Goal: Transaction & Acquisition: Purchase product/service

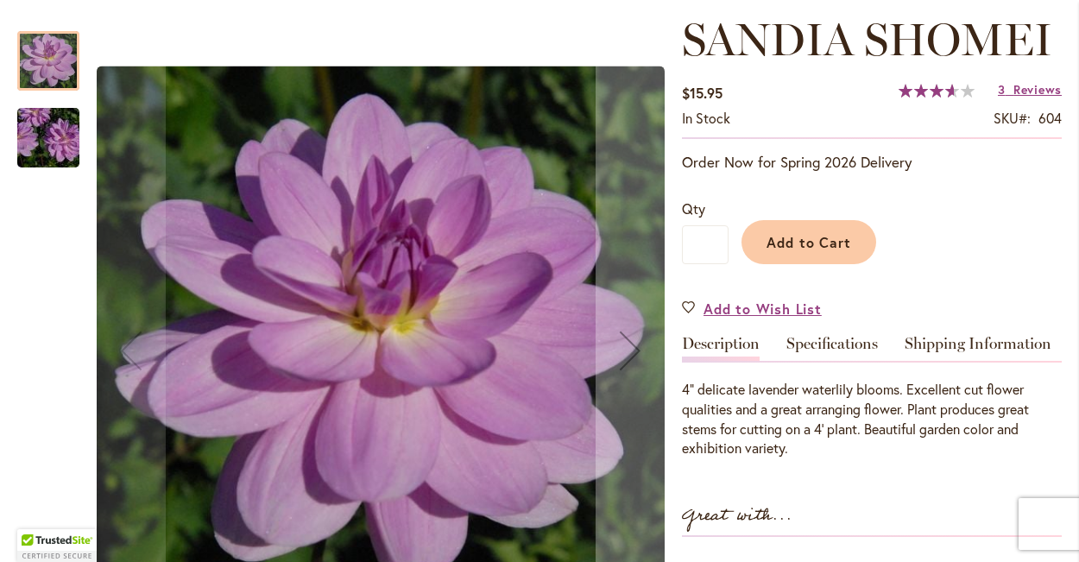
scroll to position [240, 0]
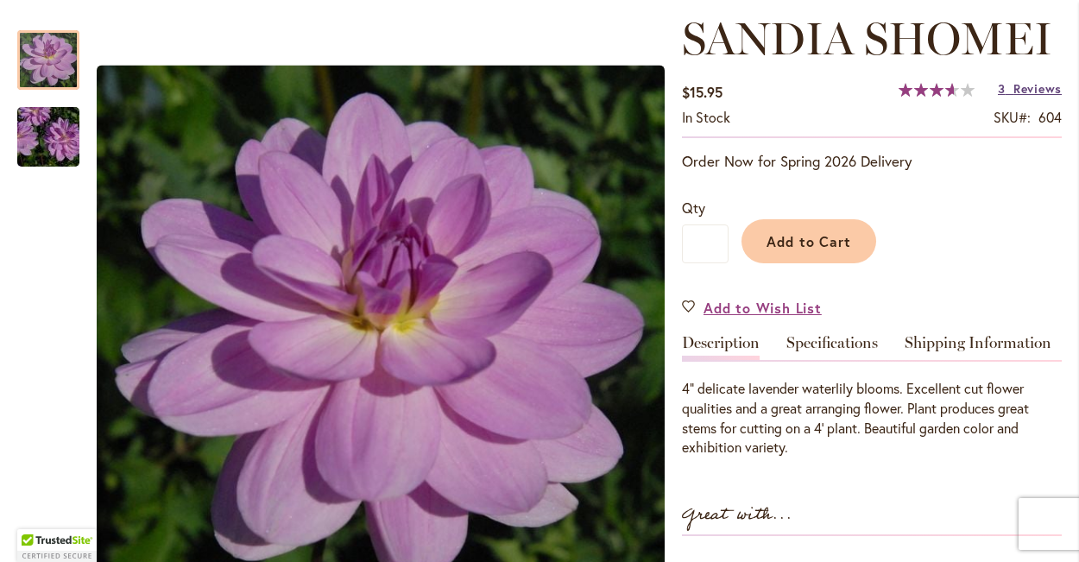
click at [1030, 91] on span "Reviews" at bounding box center [1037, 88] width 48 height 16
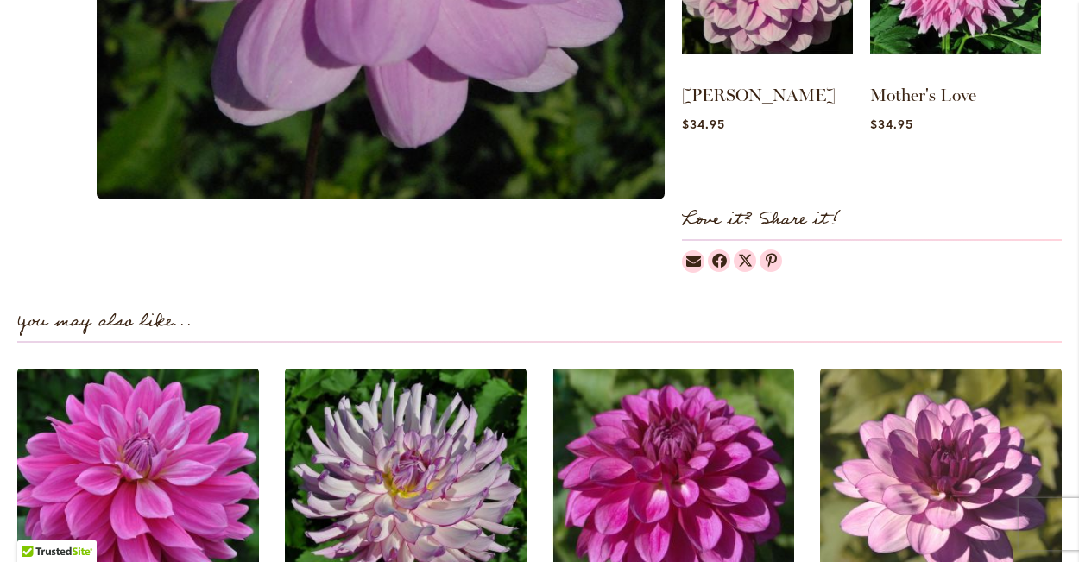
scroll to position [119, 0]
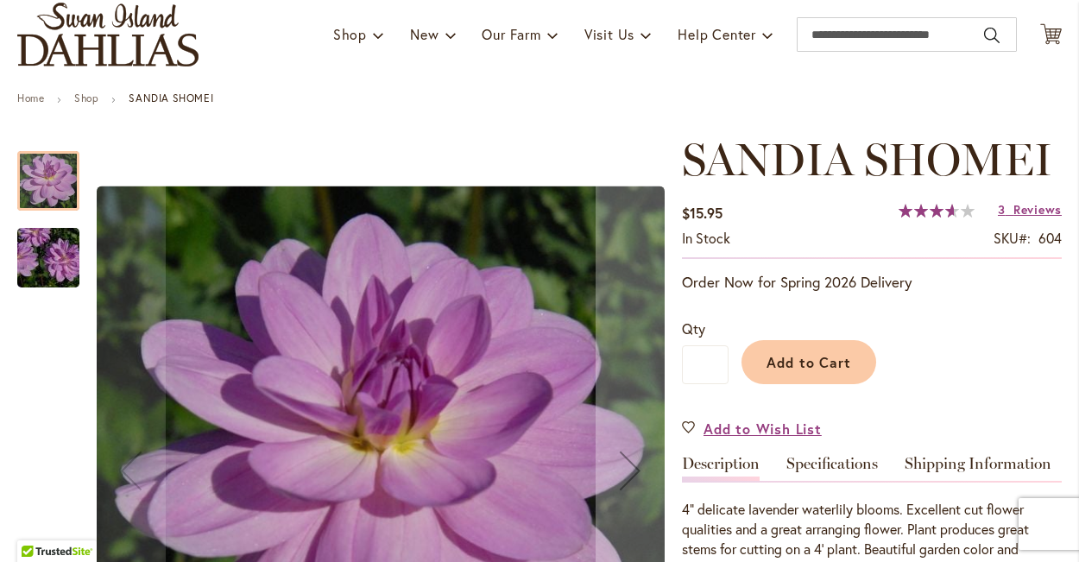
click at [54, 253] on img "SANDIA SHOMEI" at bounding box center [48, 258] width 124 height 83
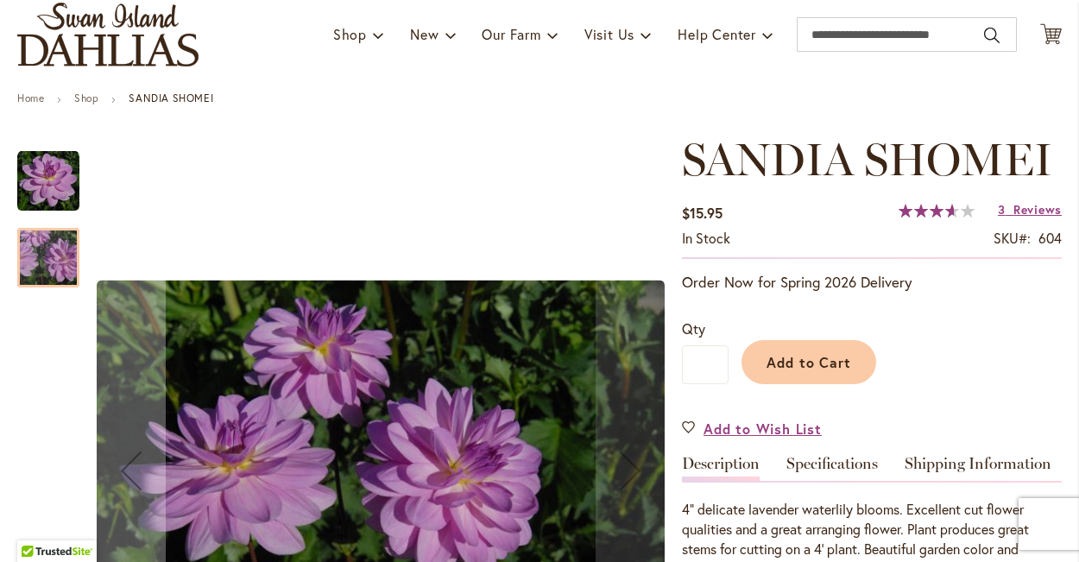
scroll to position [356, 0]
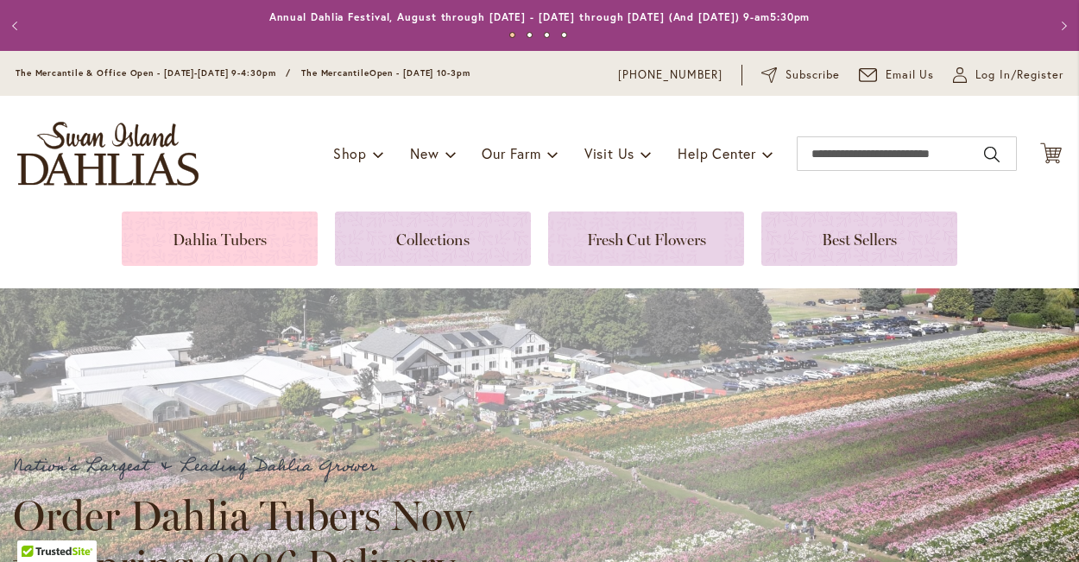
click at [261, 238] on link at bounding box center [220, 238] width 196 height 54
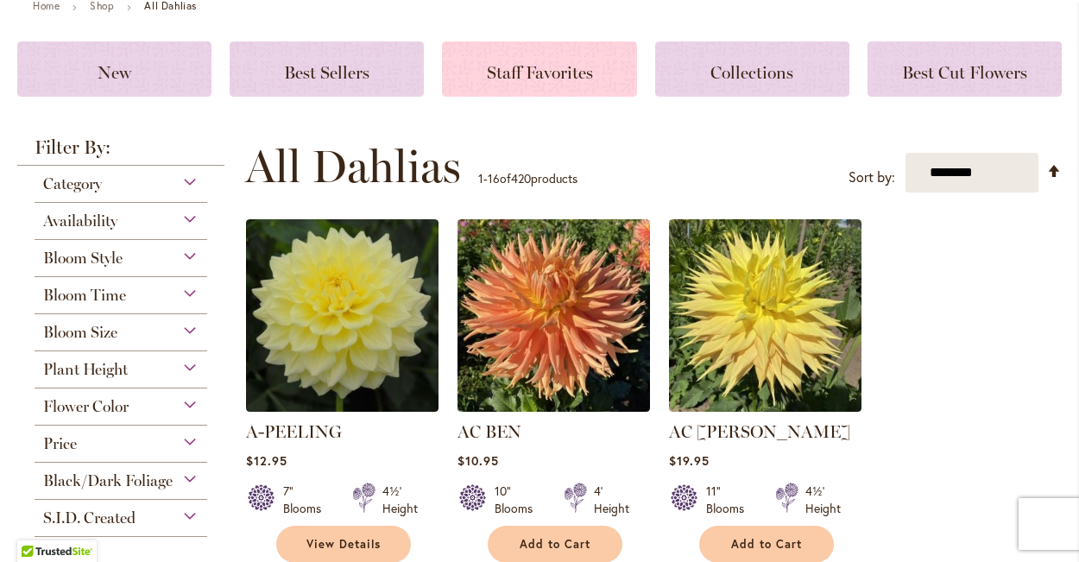
scroll to position [216, 0]
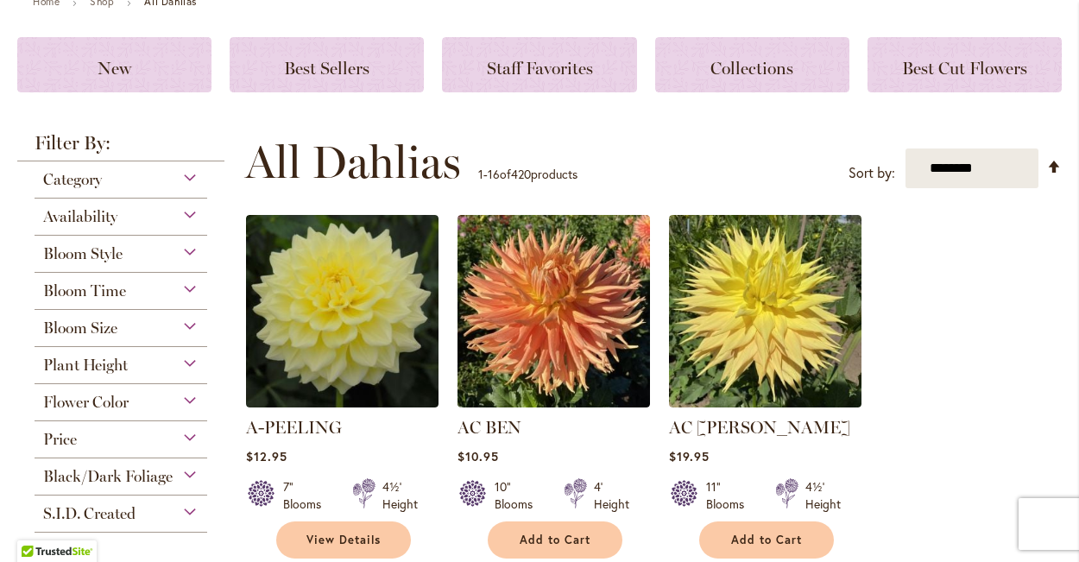
click at [178, 179] on div "Category" at bounding box center [121, 175] width 173 height 28
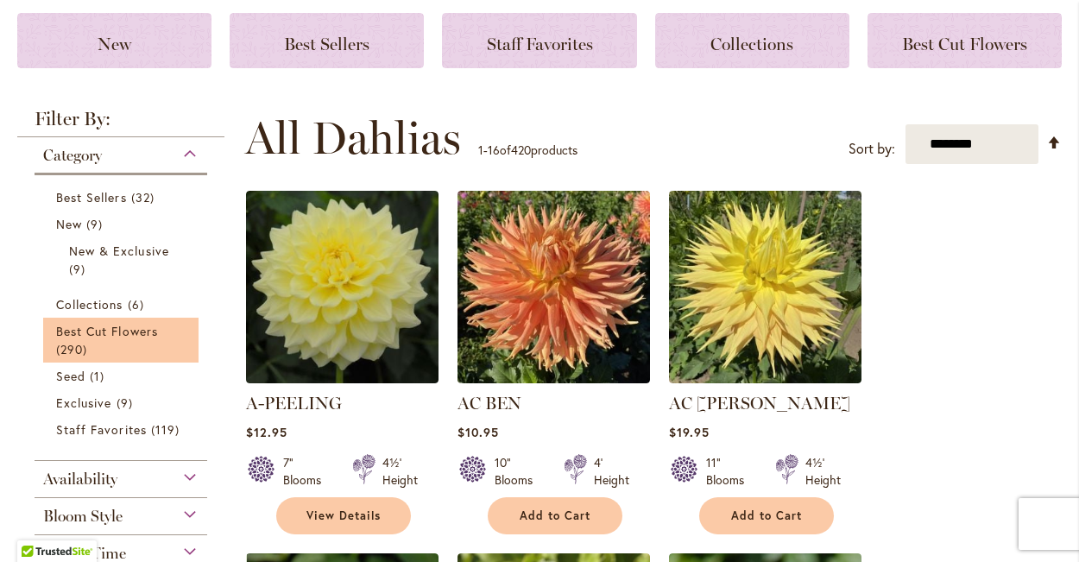
scroll to position [242, 0]
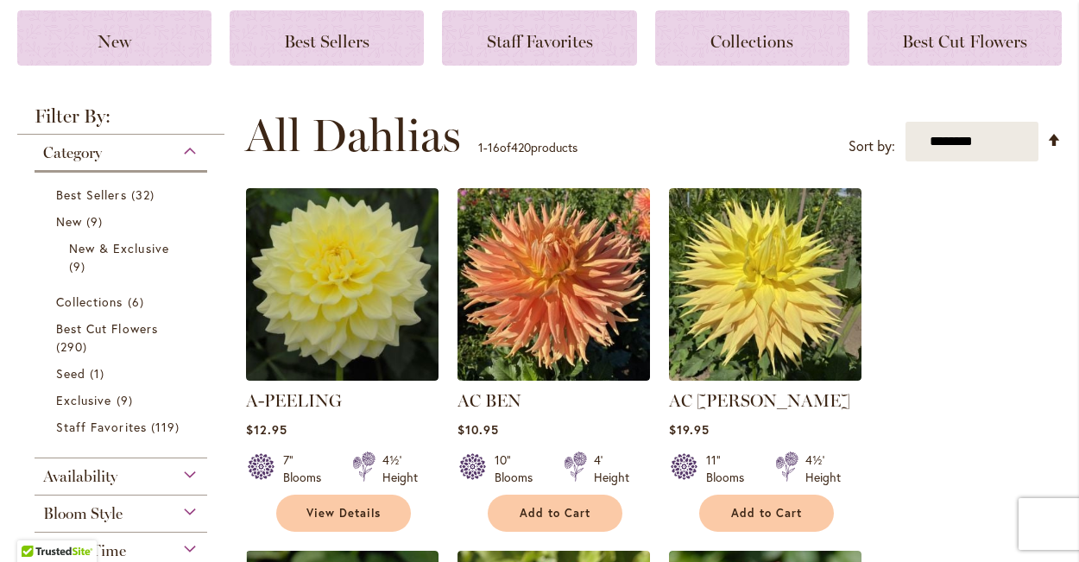
click at [196, 110] on strong "Filter By:" at bounding box center [120, 121] width 207 height 28
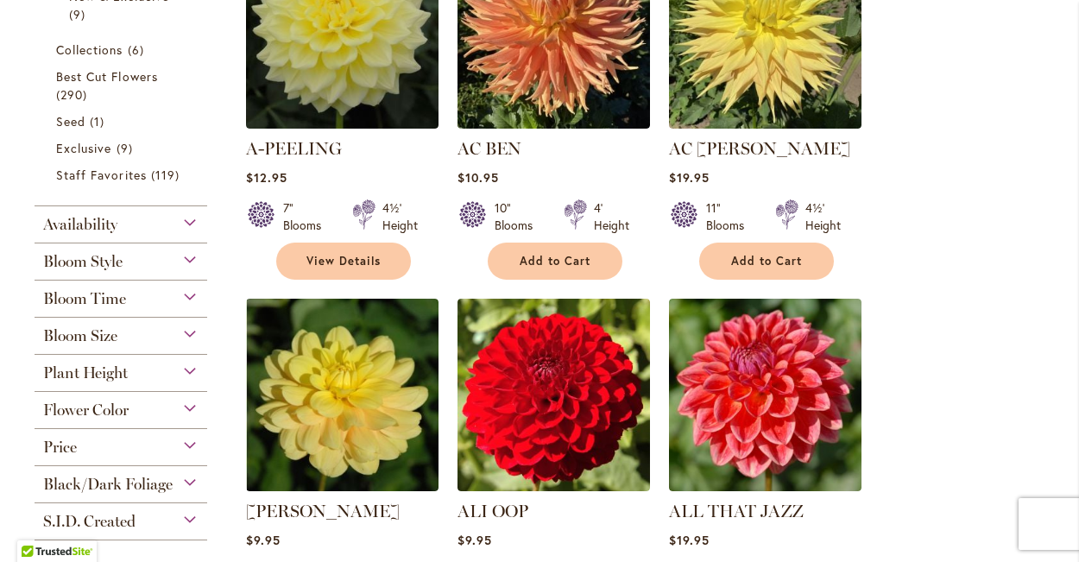
scroll to position [515, 0]
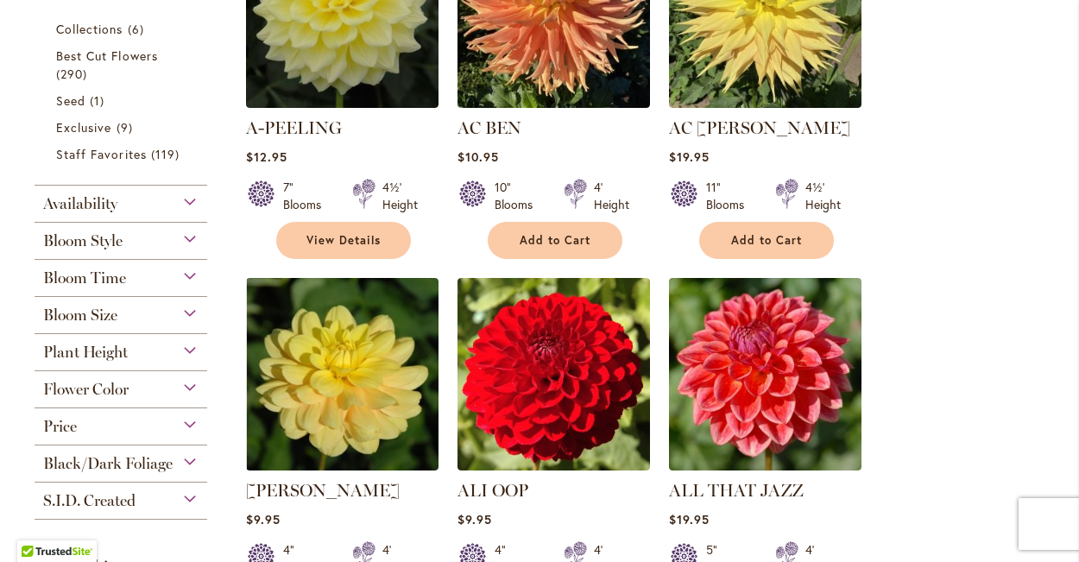
click at [198, 232] on div "Bloom Style" at bounding box center [121, 237] width 173 height 28
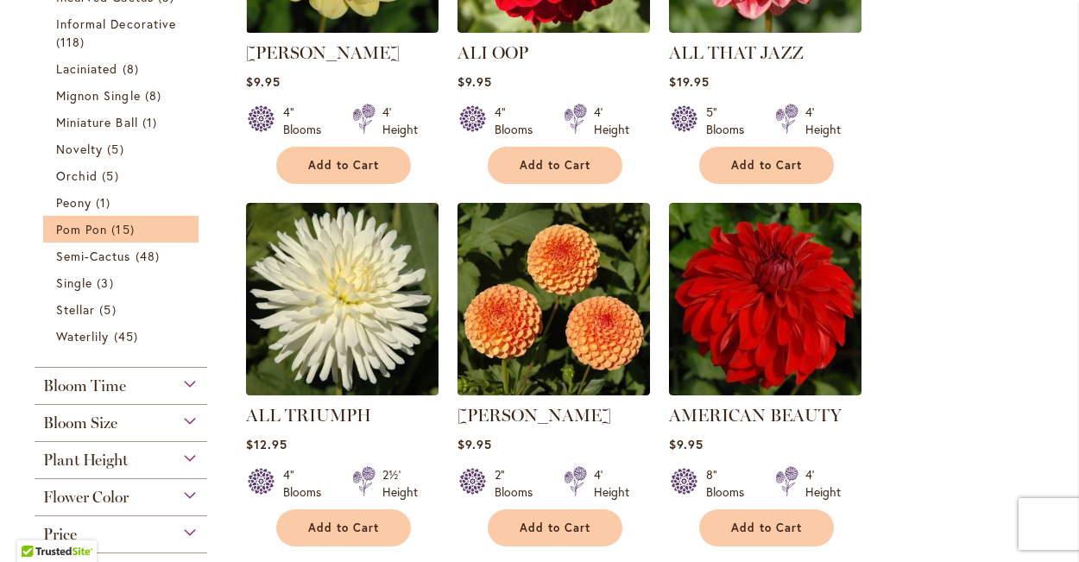
scroll to position [959, 0]
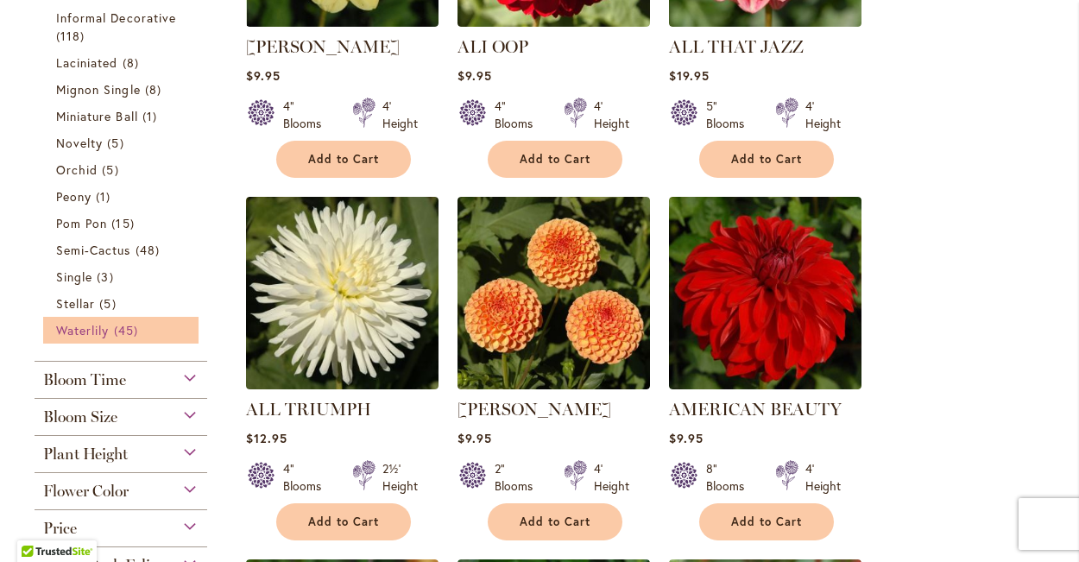
click at [135, 321] on span "45 items" at bounding box center [128, 330] width 28 height 18
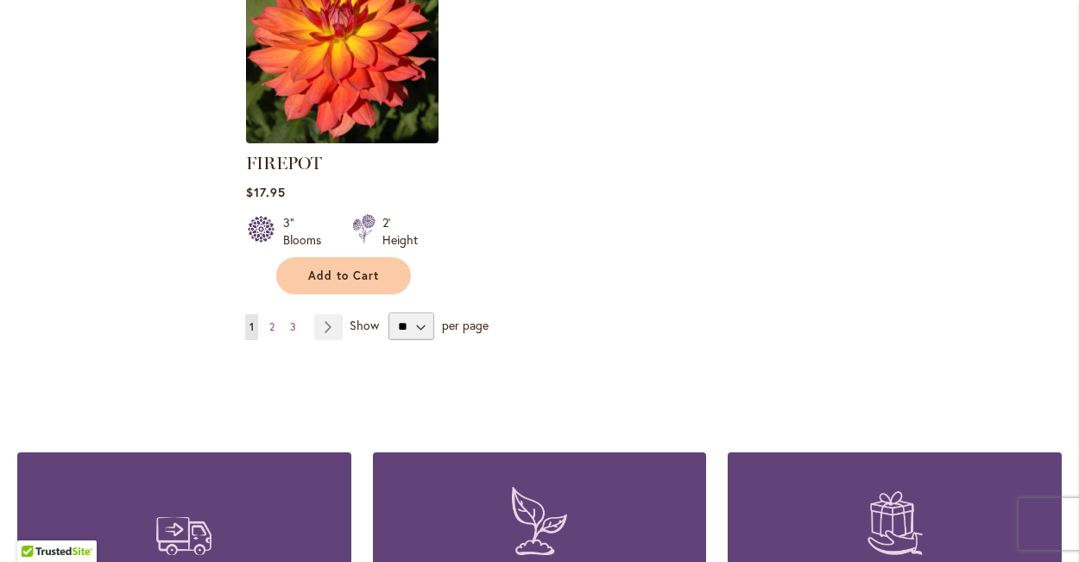
scroll to position [2478, 0]
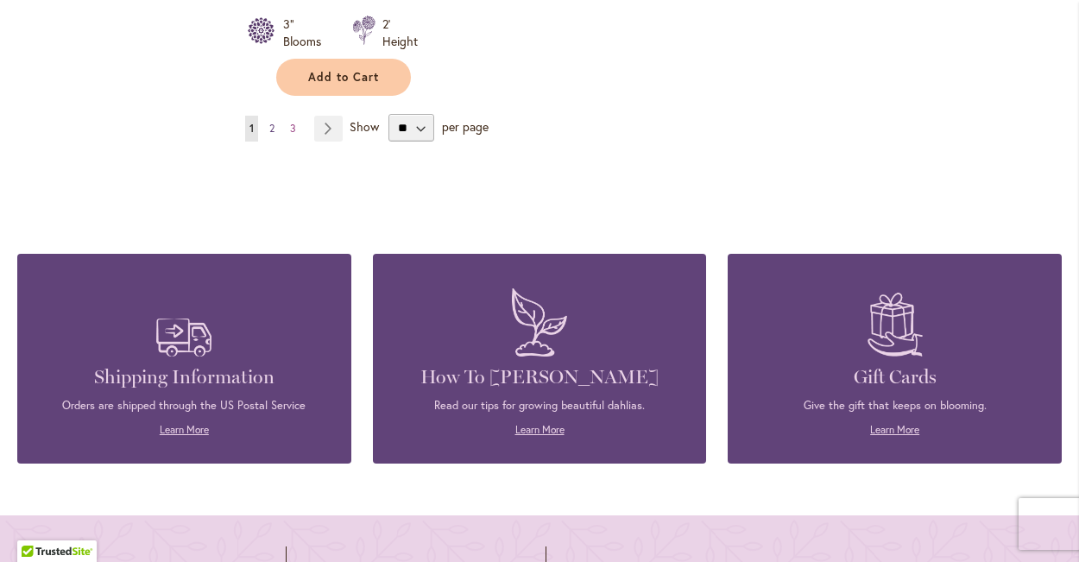
click at [267, 116] on link "Page 2" at bounding box center [272, 129] width 14 height 26
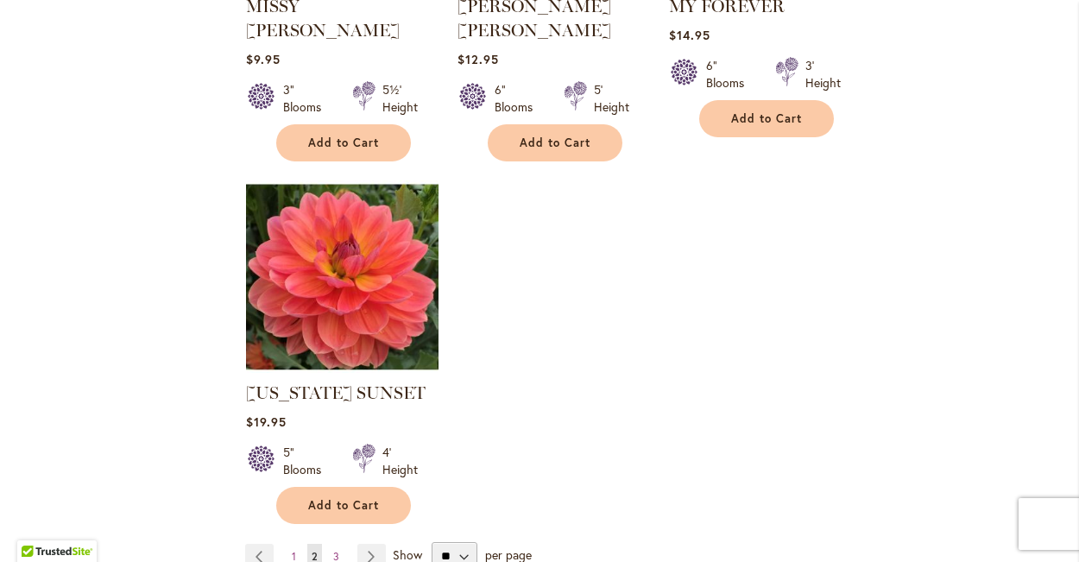
scroll to position [2076, 0]
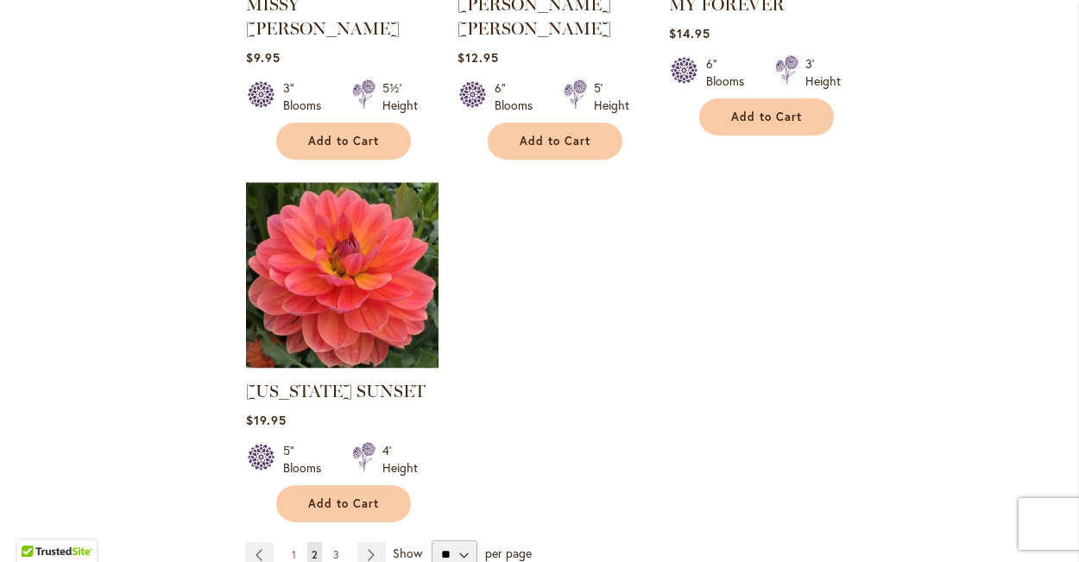
click at [337, 548] on span "3" at bounding box center [336, 554] width 6 height 13
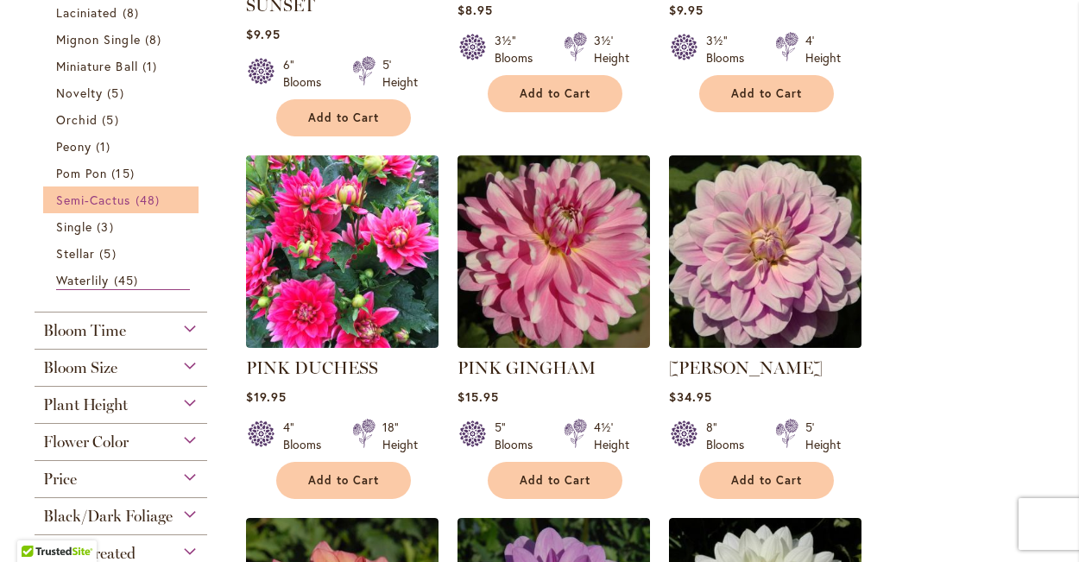
scroll to position [581, 0]
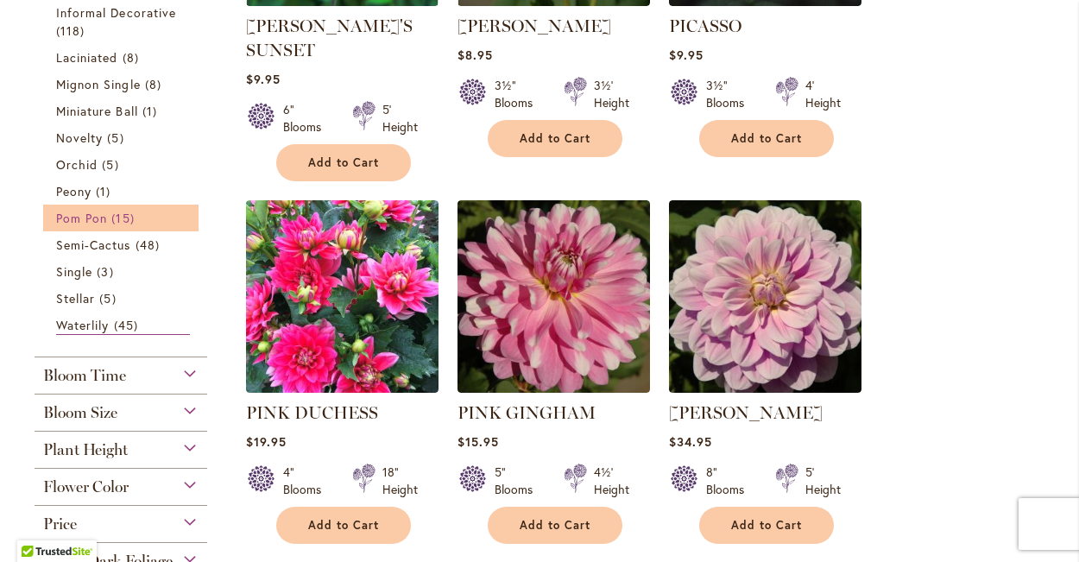
click at [118, 213] on span "15 items" at bounding box center [124, 218] width 27 height 18
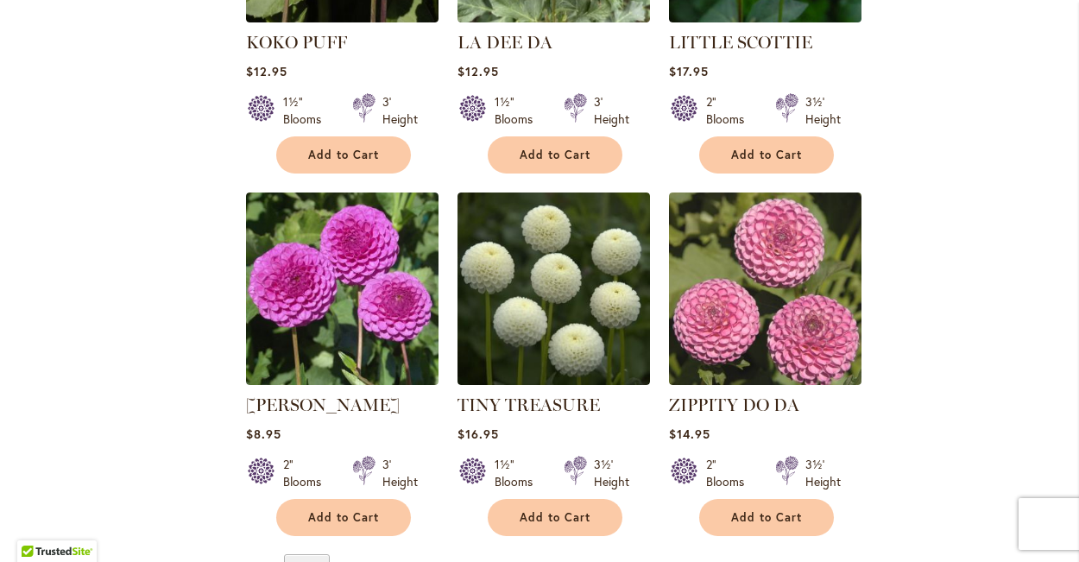
scroll to position [1764, 0]
